Goal: Information Seeking & Learning: Learn about a topic

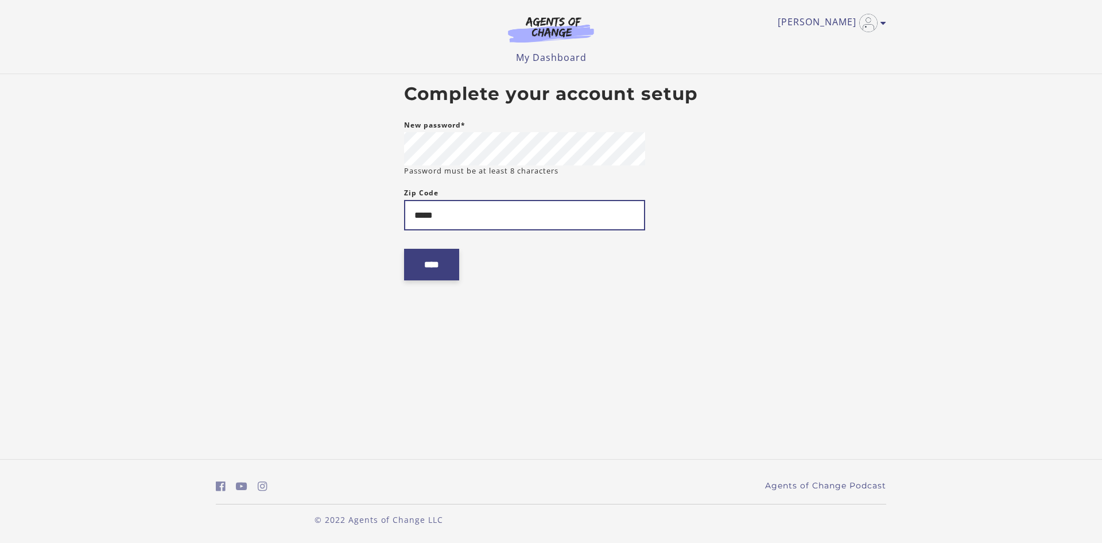
type input "*****"
click at [452, 262] on input "****" at bounding box center [431, 265] width 55 height 32
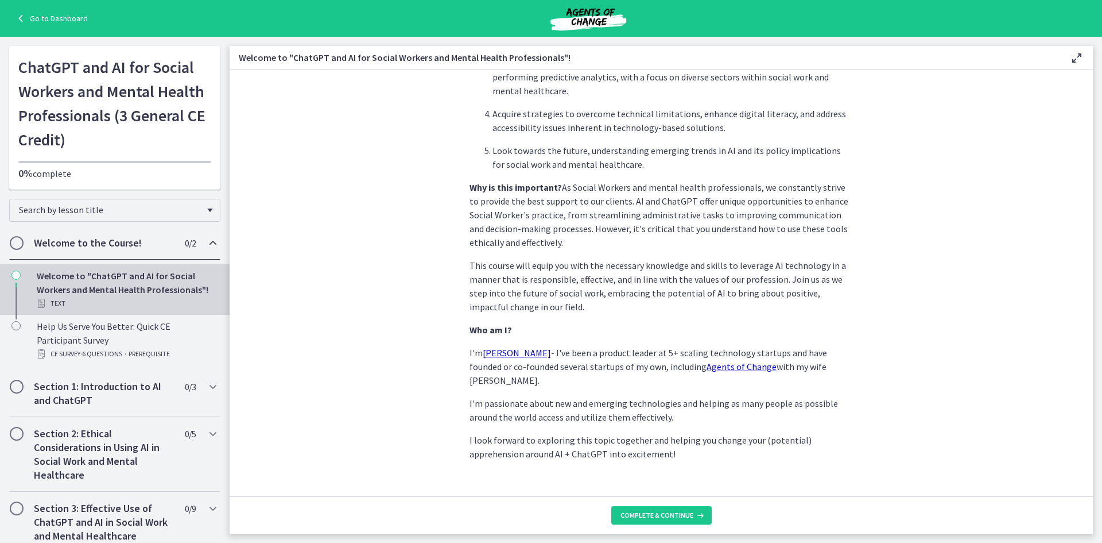
scroll to position [459, 0]
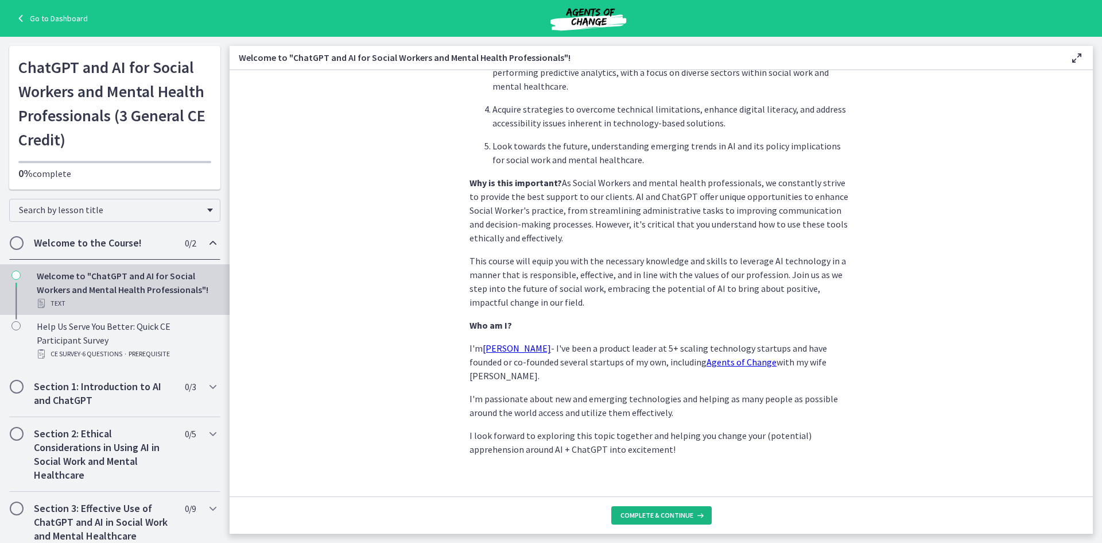
click at [684, 514] on span "Complete & continue" at bounding box center [657, 514] width 73 height 9
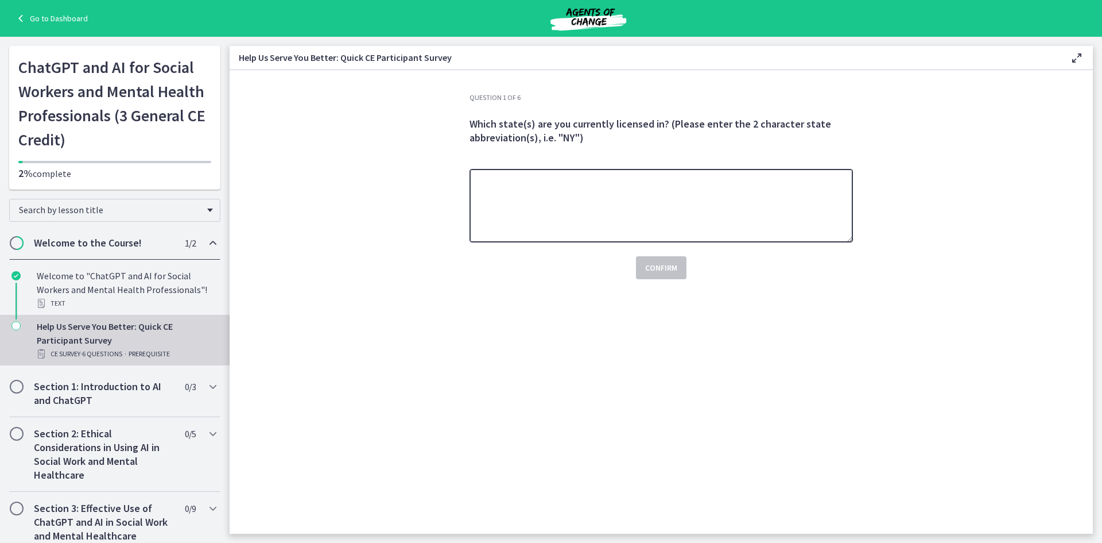
click at [792, 222] on textarea at bounding box center [662, 205] width 384 height 73
type textarea "*"
type textarea "**"
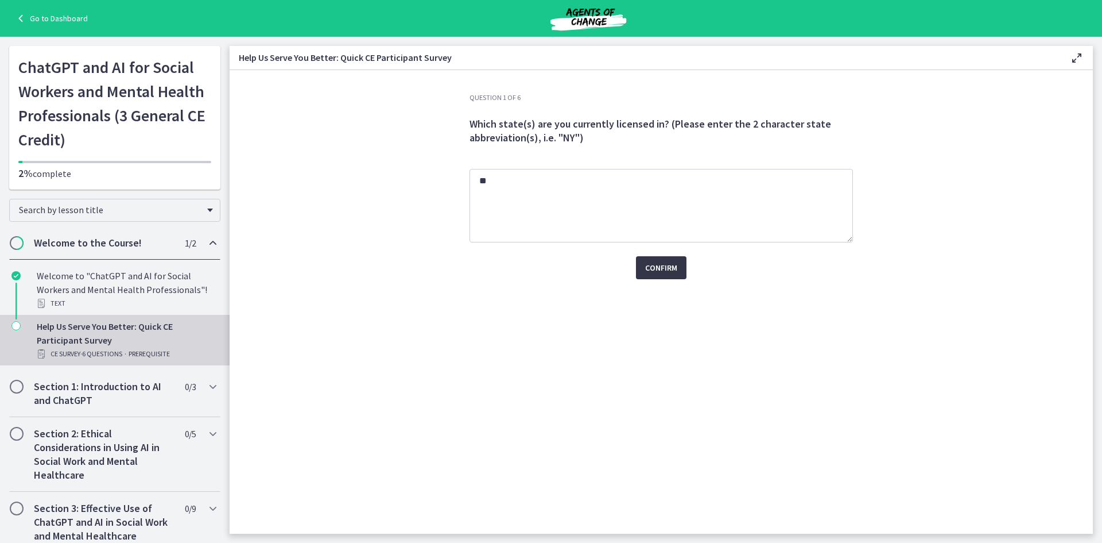
click at [664, 264] on span "Confirm" at bounding box center [661, 268] width 32 height 14
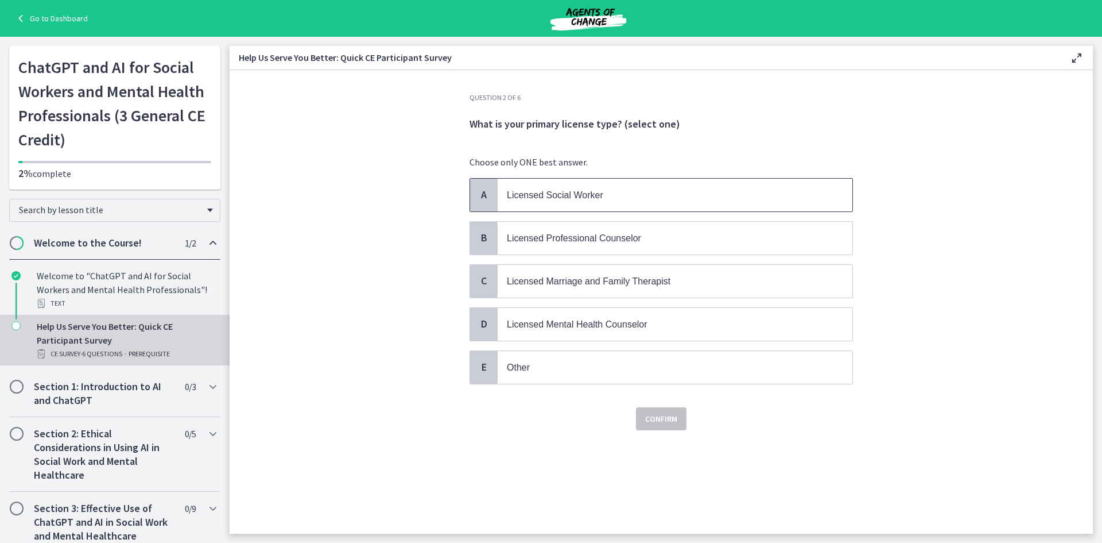
click at [641, 199] on p "Licensed Social Worker" at bounding box center [664, 195] width 314 height 14
click at [676, 415] on span "Confirm" at bounding box center [661, 419] width 32 height 14
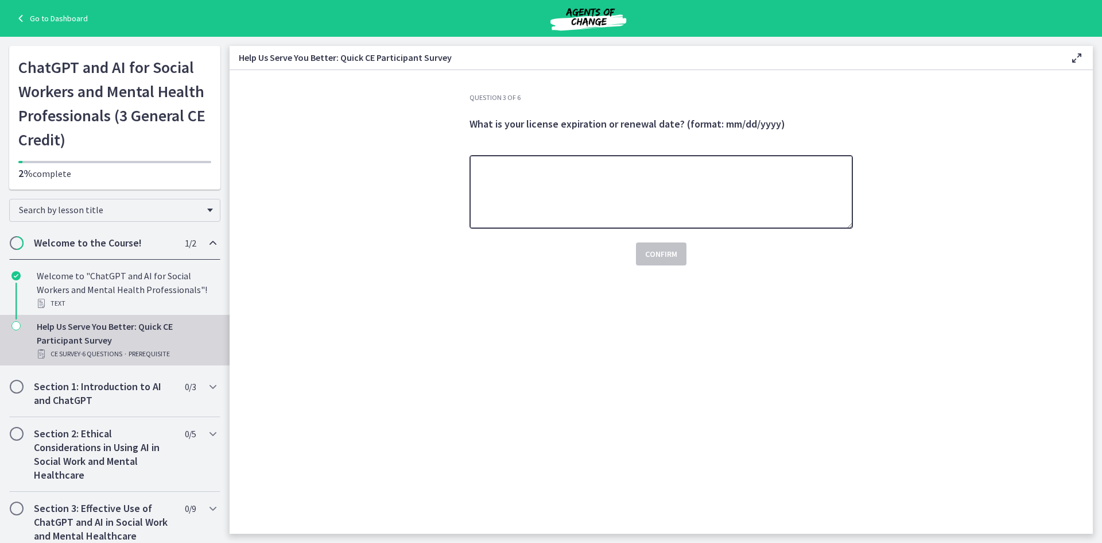
click at [705, 194] on textarea at bounding box center [662, 191] width 384 height 73
type textarea "**********"
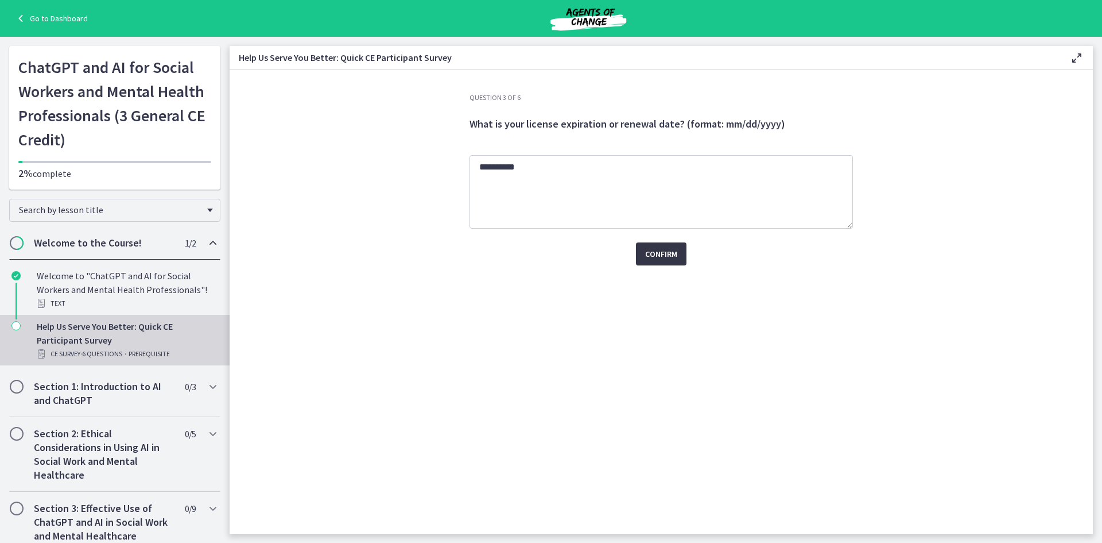
click at [654, 260] on span "Confirm" at bounding box center [661, 254] width 32 height 14
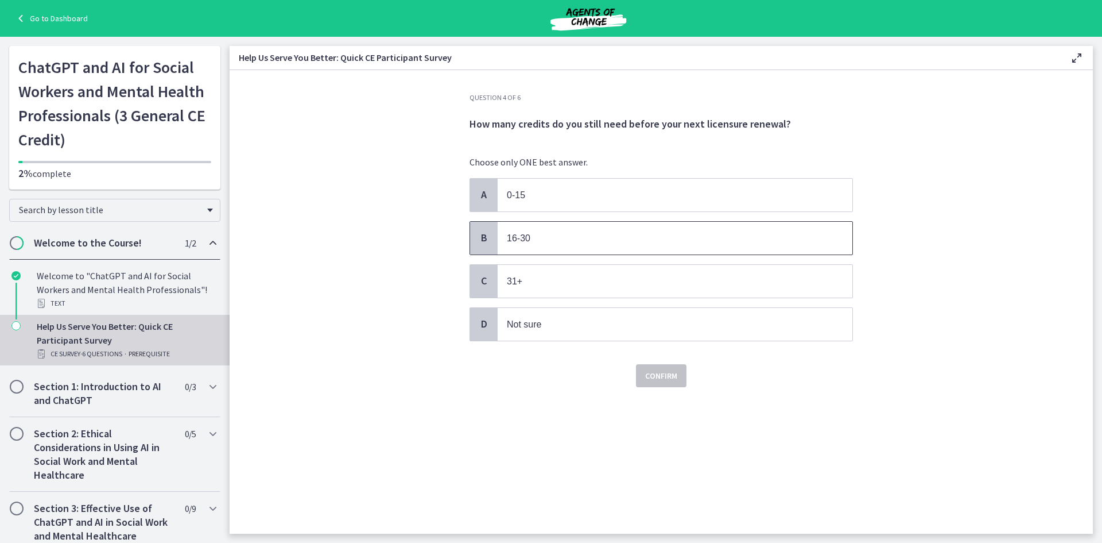
click at [616, 237] on p "16-30" at bounding box center [664, 238] width 314 height 14
click at [667, 378] on span "Confirm" at bounding box center [661, 376] width 32 height 14
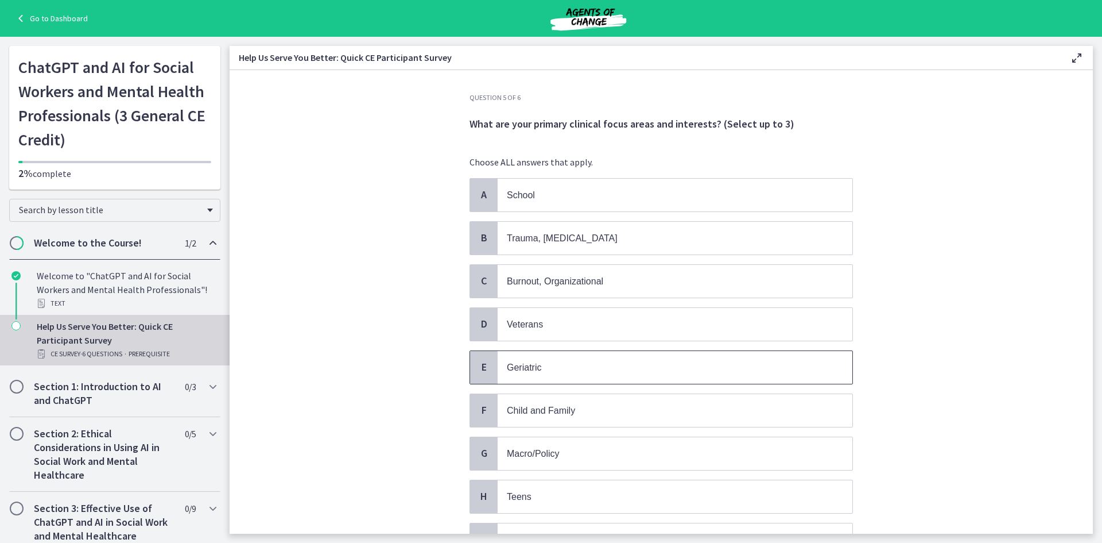
click at [574, 360] on p "Geriatric" at bounding box center [664, 367] width 314 height 14
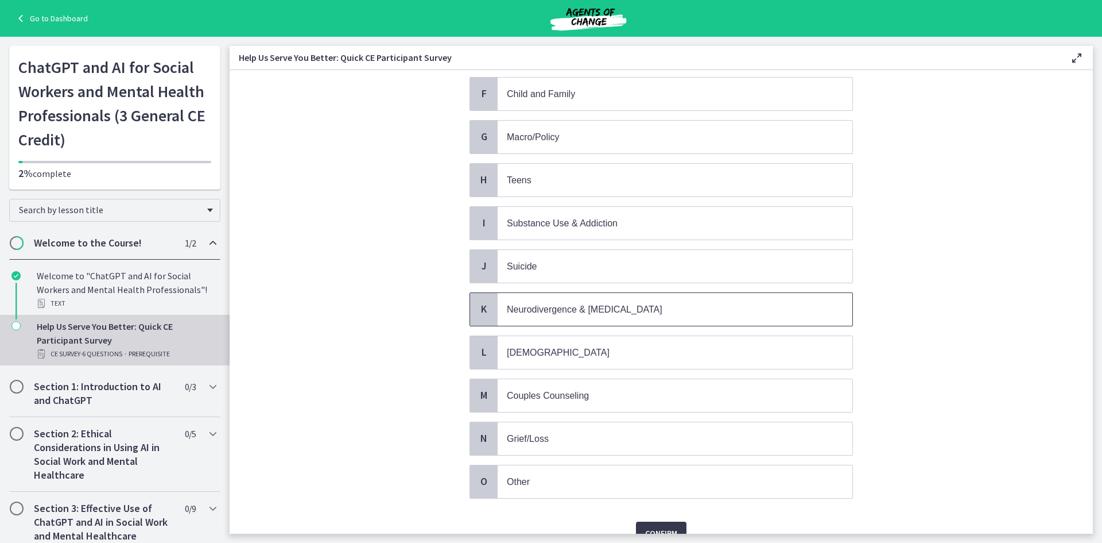
scroll to position [345, 0]
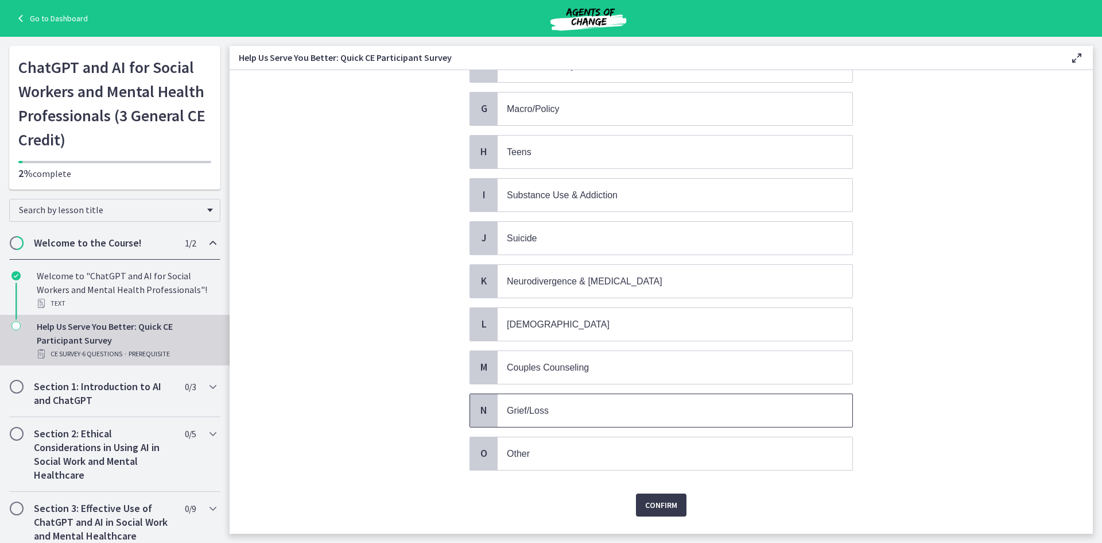
click at [602, 419] on span "Grief/Loss" at bounding box center [675, 410] width 355 height 33
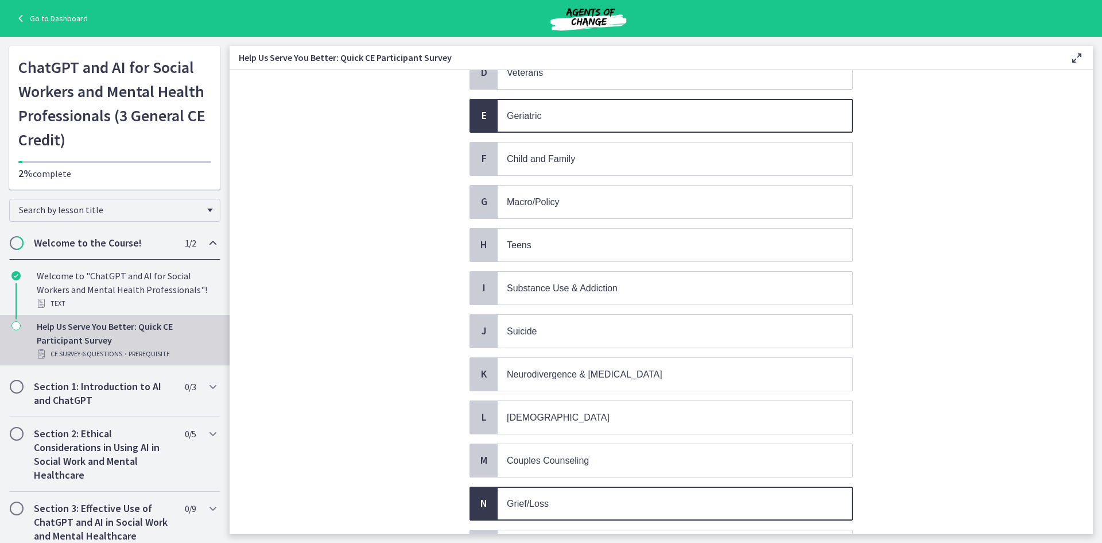
scroll to position [373, 0]
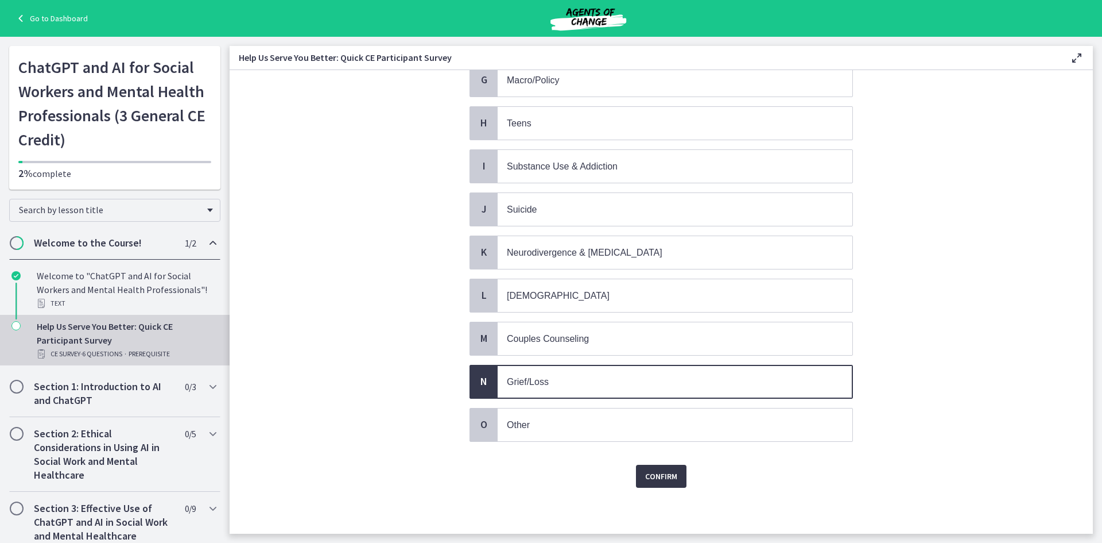
click at [676, 478] on button "Confirm" at bounding box center [661, 476] width 51 height 23
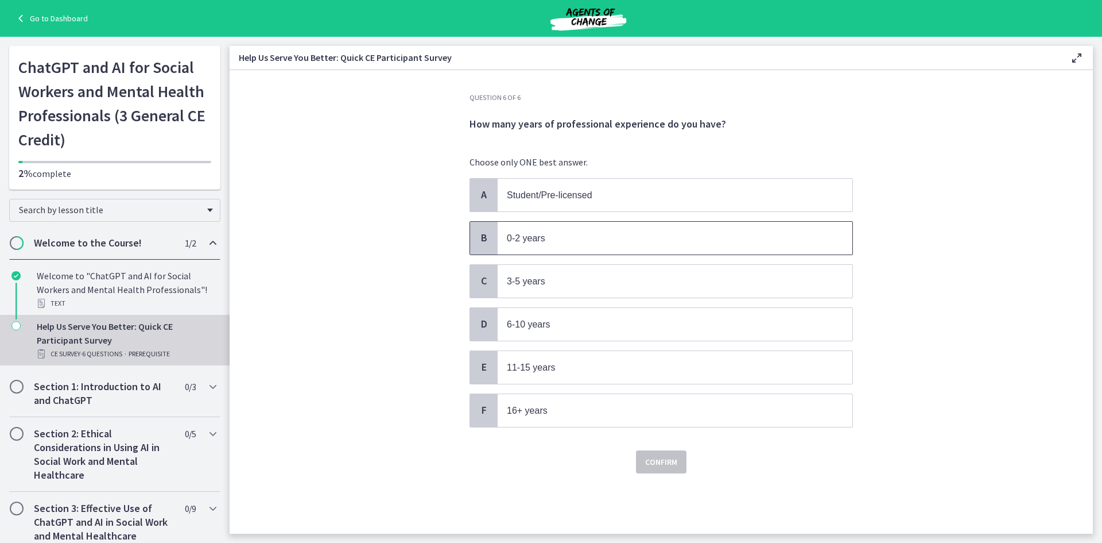
click at [556, 237] on p "0-2 years" at bounding box center [664, 238] width 314 height 14
click at [652, 466] on span "Confirm" at bounding box center [661, 462] width 32 height 14
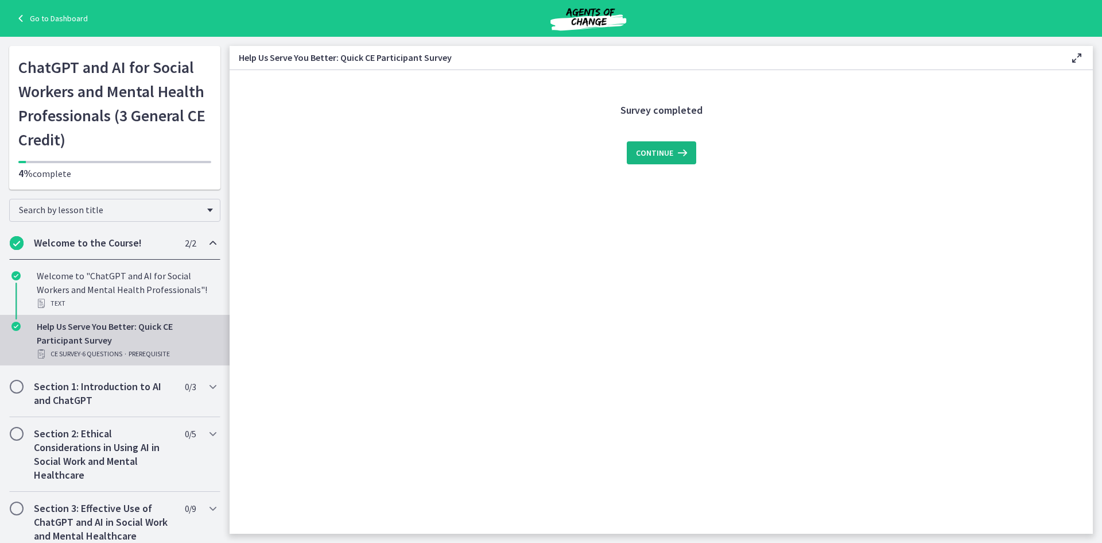
click at [657, 154] on span "Continue" at bounding box center [654, 153] width 37 height 14
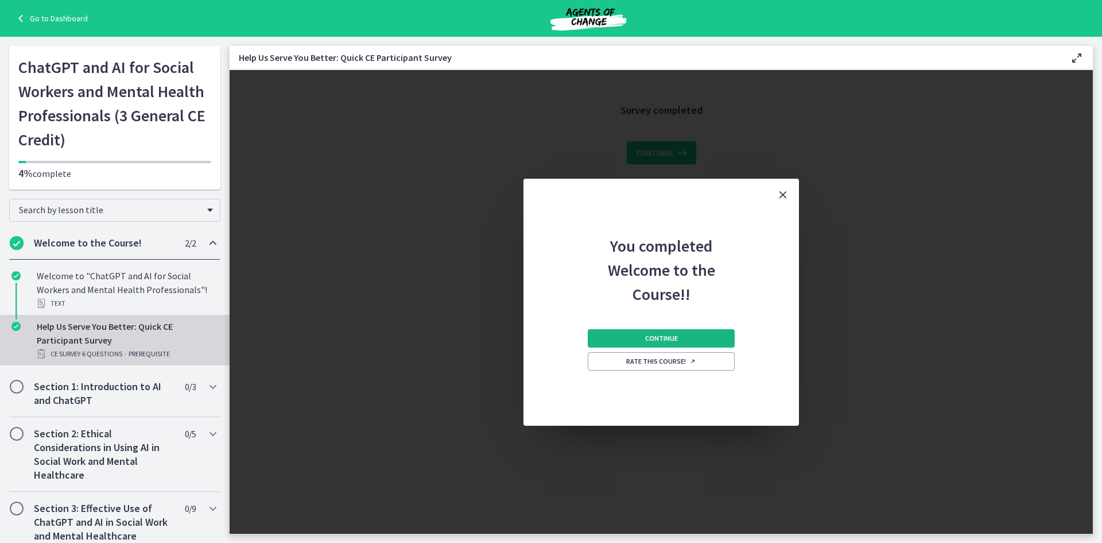
click at [711, 336] on button "Continue" at bounding box center [661, 338] width 147 height 18
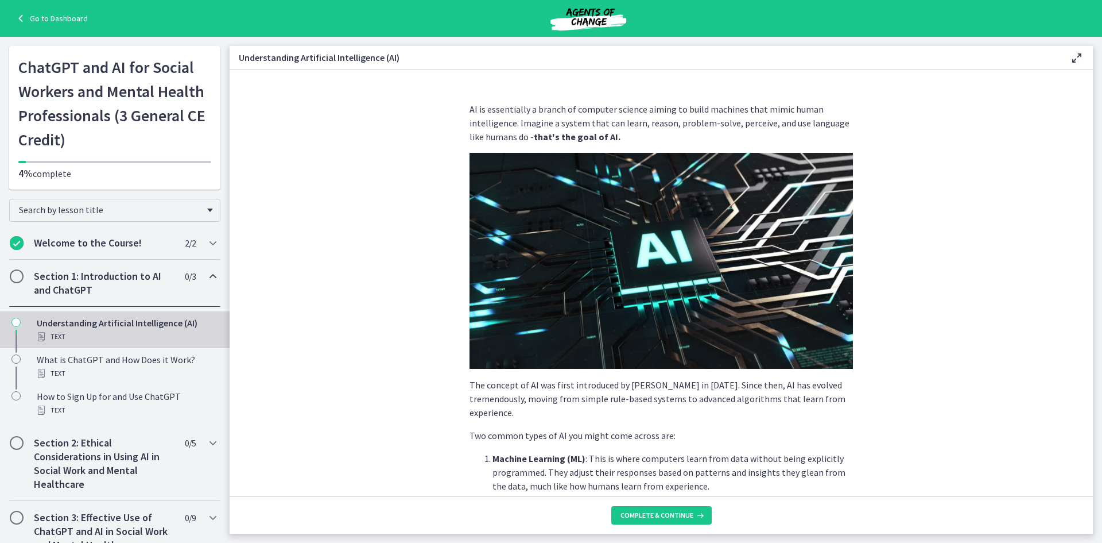
click at [38, 14] on link "Go to Dashboard" at bounding box center [51, 18] width 74 height 14
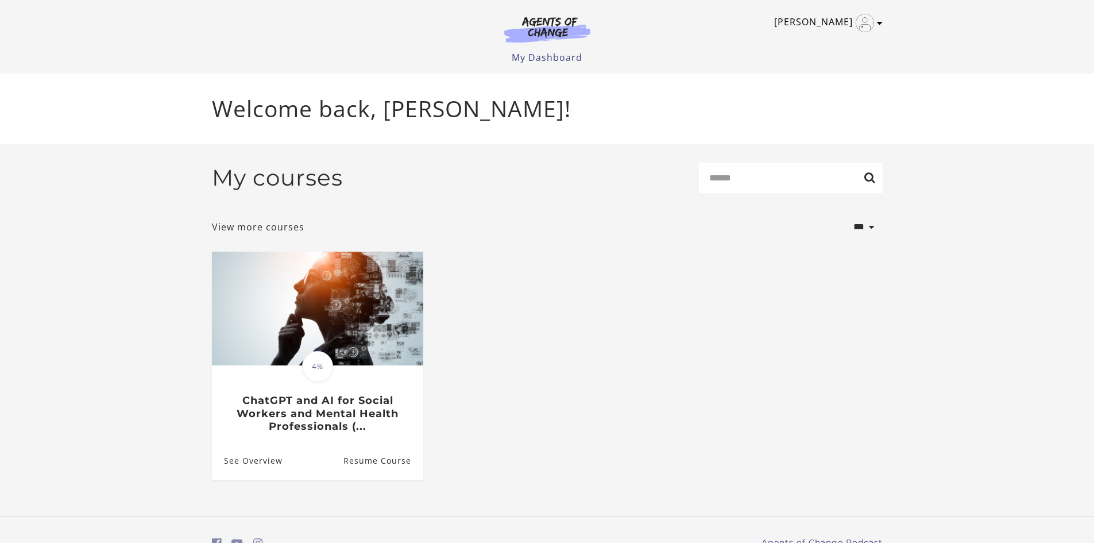
click at [870, 21] on img "Toggle menu" at bounding box center [865, 23] width 18 height 18
click at [810, 80] on link "Sign Out" at bounding box center [834, 81] width 101 height 20
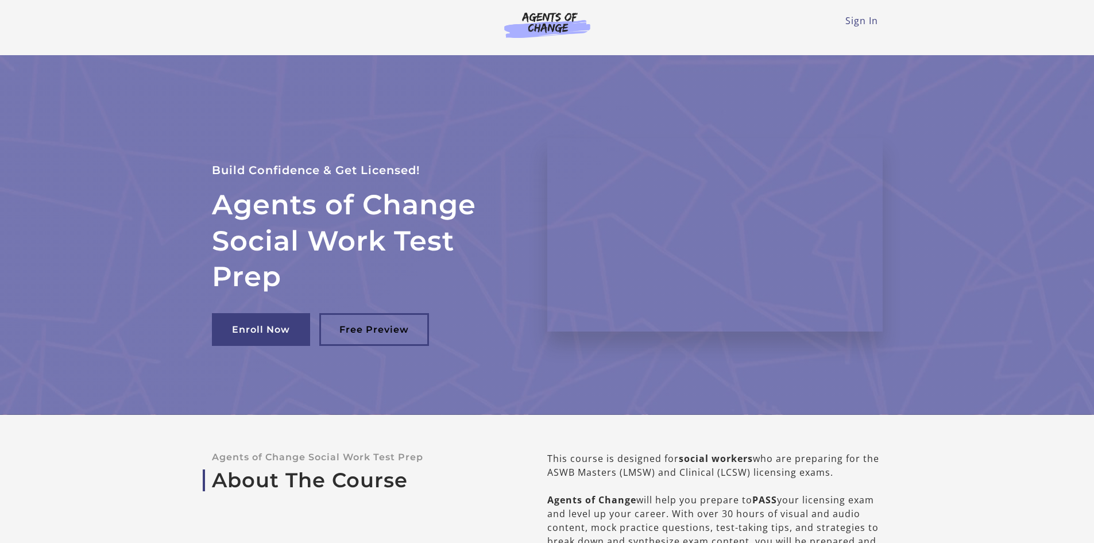
click at [1025, 22] on header "Sign In Toggle menu Menu Sign In" at bounding box center [547, 27] width 1094 height 55
